Goal: Task Accomplishment & Management: Use online tool/utility

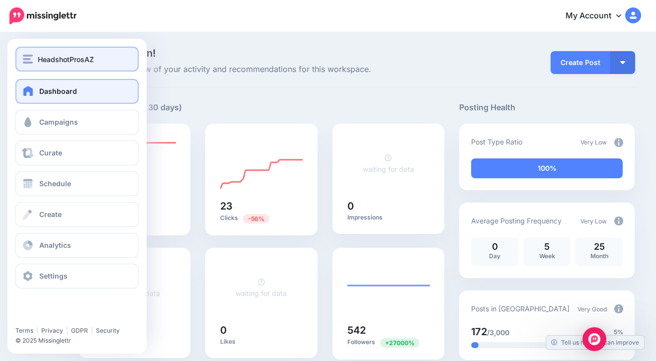
click at [59, 60] on span "HeadshotProsAZ" at bounding box center [66, 59] width 56 height 11
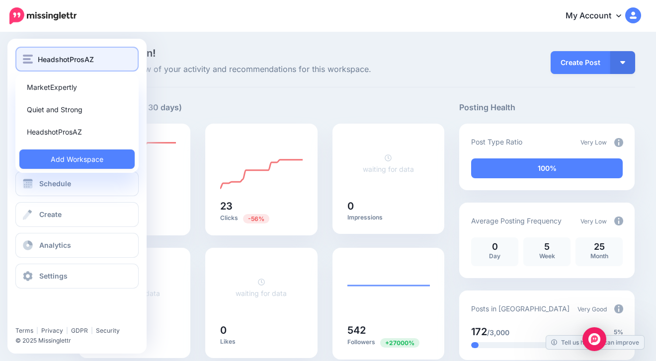
click at [59, 60] on span "HeadshotProsAZ" at bounding box center [66, 59] width 56 height 11
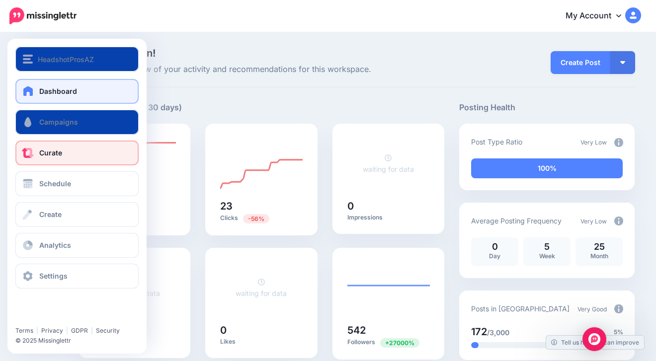
click at [47, 155] on span "Curate" at bounding box center [50, 153] width 23 height 8
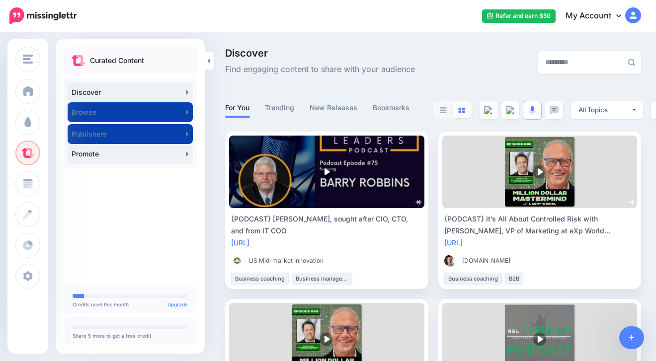
click at [100, 153] on link "Promote" at bounding box center [130, 154] width 125 height 20
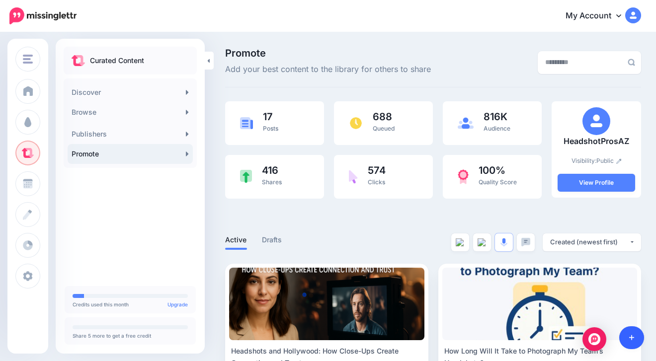
click at [633, 335] on icon at bounding box center [631, 337] width 5 height 7
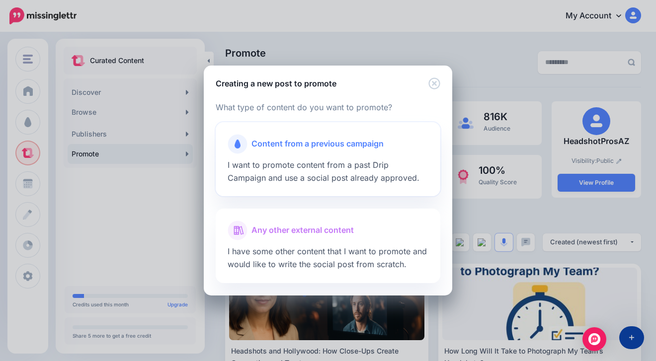
click at [334, 149] on span "Content from a previous campaign" at bounding box center [317, 144] width 132 height 13
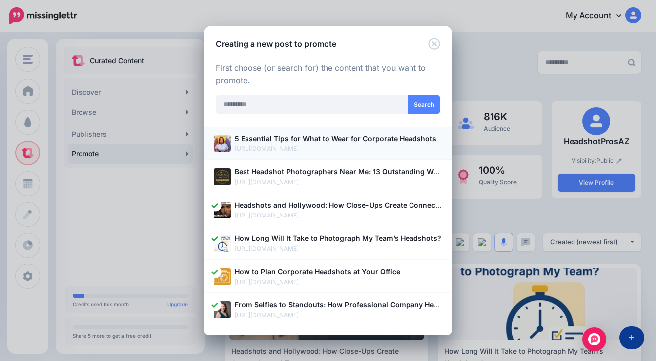
click at [356, 141] on b "5 Essential Tips for What to Wear for Corporate Headshots" at bounding box center [335, 138] width 202 height 8
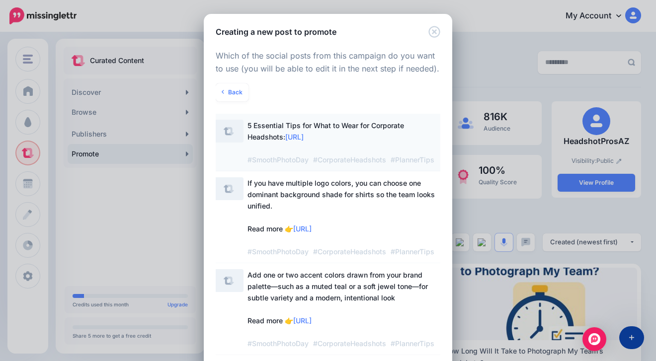
click at [370, 130] on span "5 Essential Tips for What to Wear for Corporate Headshots: [URL] #SmoothPhotoDa…" at bounding box center [344, 143] width 195 height 46
